Goal: Find specific page/section

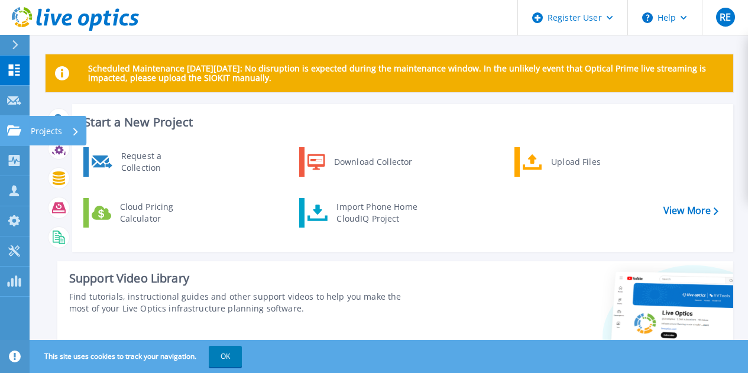
click at [9, 137] on link "Projects Projects" at bounding box center [15, 131] width 30 height 30
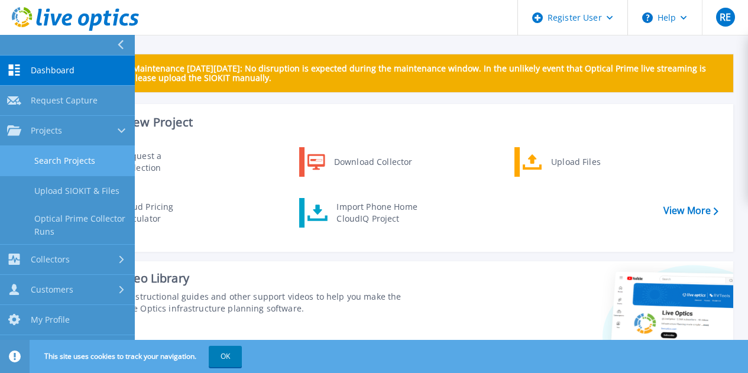
click at [83, 166] on link "Search Projects" at bounding box center [67, 161] width 135 height 30
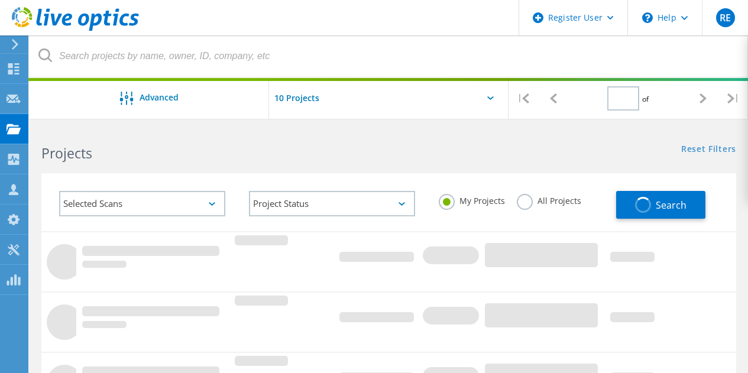
type input "1"
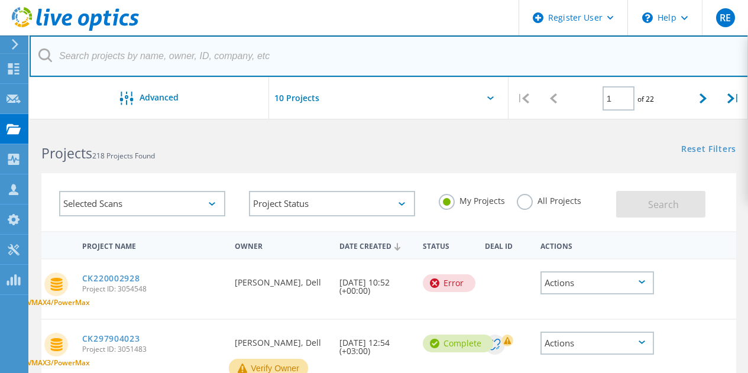
click at [158, 44] on input "text" at bounding box center [389, 55] width 719 height 41
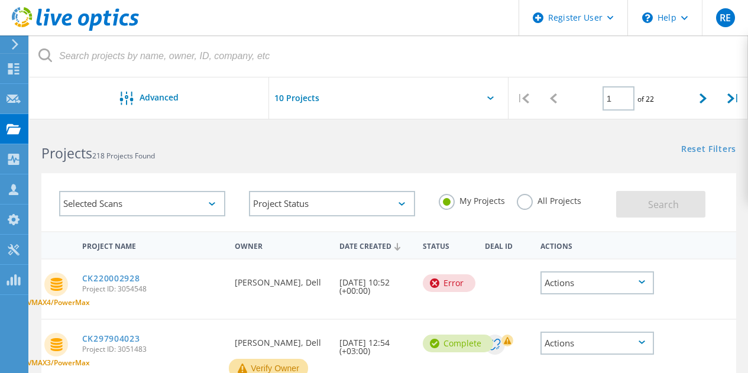
click at [584, 182] on div "My Projects All Projects" at bounding box center [522, 201] width 190 height 44
click at [541, 205] on label "All Projects" at bounding box center [549, 199] width 64 height 11
click at [0, 0] on input "All Projects" at bounding box center [0, 0] width 0 height 0
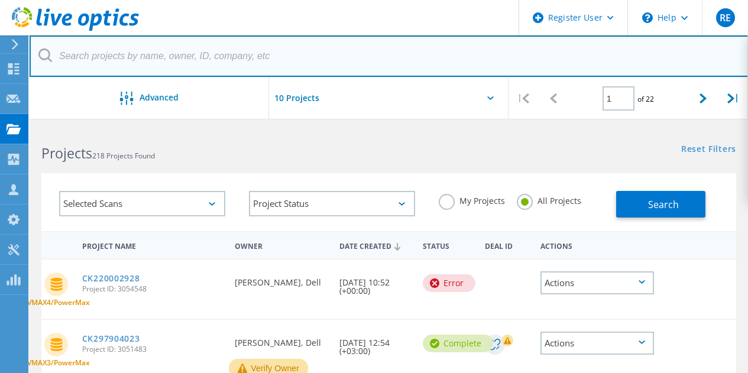
click at [265, 53] on input "text" at bounding box center [389, 55] width 719 height 41
paste input "2844303"
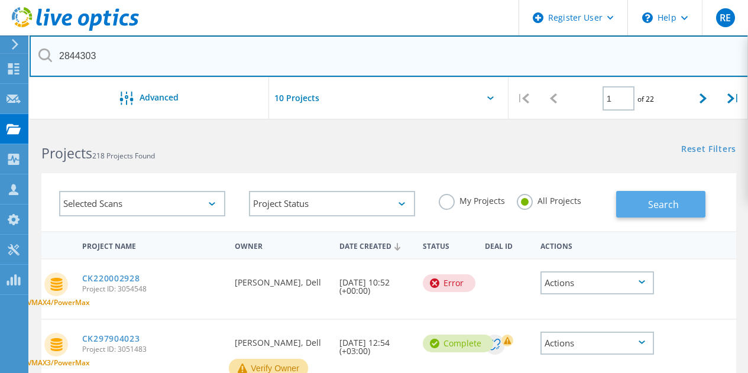
type input "2844303"
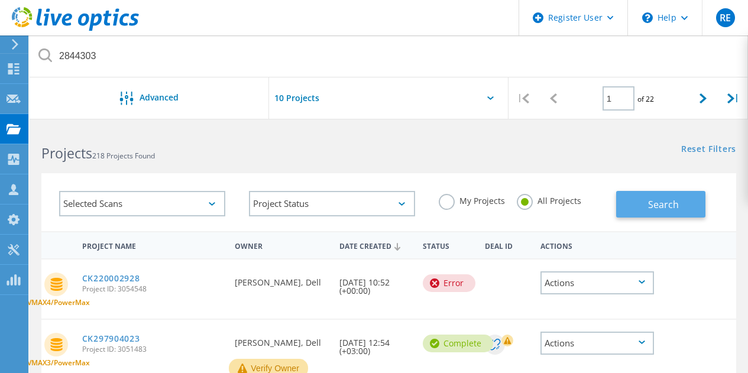
click at [651, 194] on button "Search" at bounding box center [660, 204] width 89 height 27
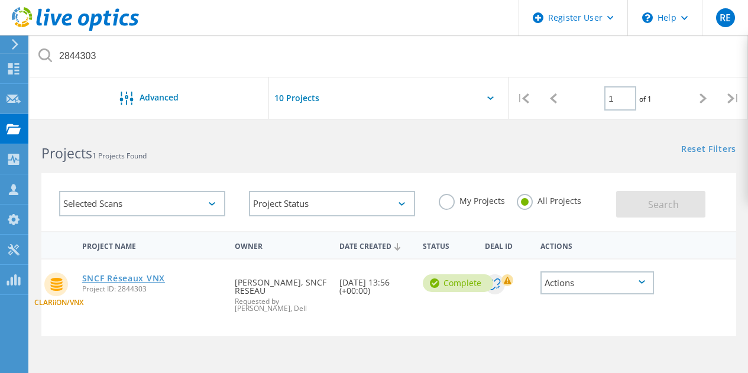
click at [126, 280] on link "SNCF Réseaux VNX" at bounding box center [123, 278] width 83 height 8
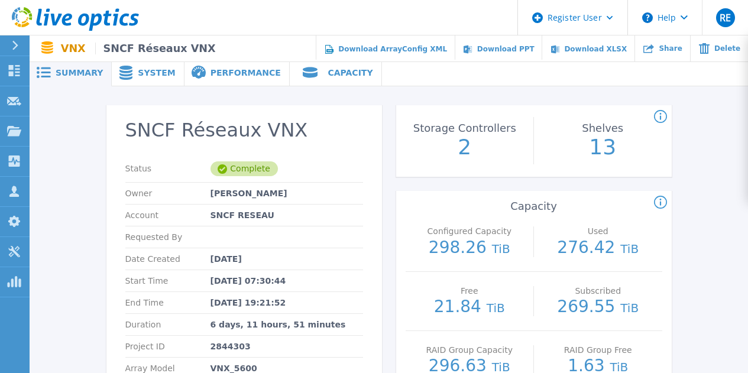
scroll to position [1, 0]
